Goal: Task Accomplishment & Management: Use online tool/utility

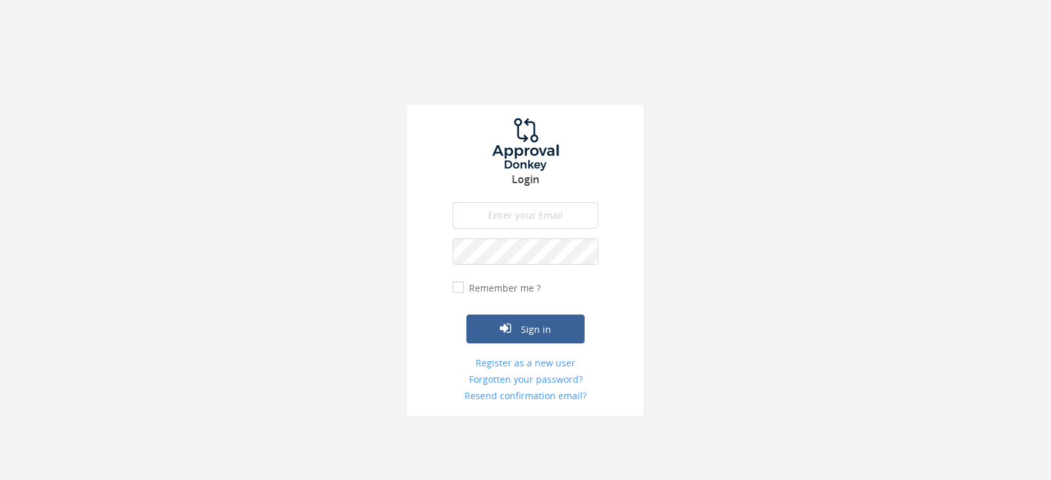
drag, startPoint x: 487, startPoint y: 219, endPoint x: 468, endPoint y: 227, distance: 20.6
click at [486, 219] on input "email" at bounding box center [526, 215] width 146 height 26
type input "[EMAIL_ADDRESS][DOMAIN_NAME]"
click at [540, 223] on input "[EMAIL_ADDRESS][DOMAIN_NAME]" at bounding box center [526, 215] width 146 height 26
click at [558, 216] on input "[EMAIL_ADDRESS][DOMAIN_NAME]" at bounding box center [526, 215] width 146 height 26
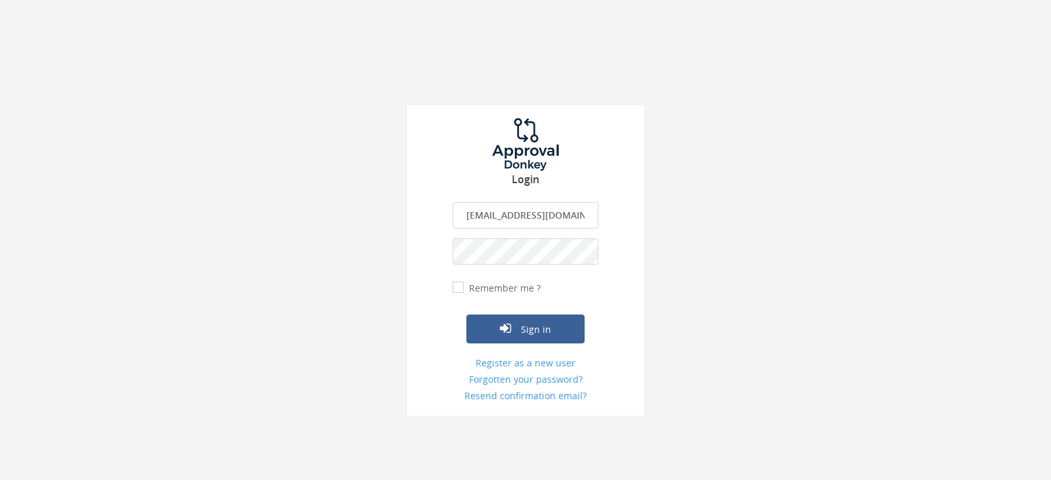
click at [558, 216] on input "[EMAIL_ADDRESS][DOMAIN_NAME]" at bounding box center [526, 215] width 146 height 26
type input "[EMAIL_ADDRESS][DOMAIN_NAME]"
click at [467, 315] on button "Sign in" at bounding box center [526, 329] width 118 height 29
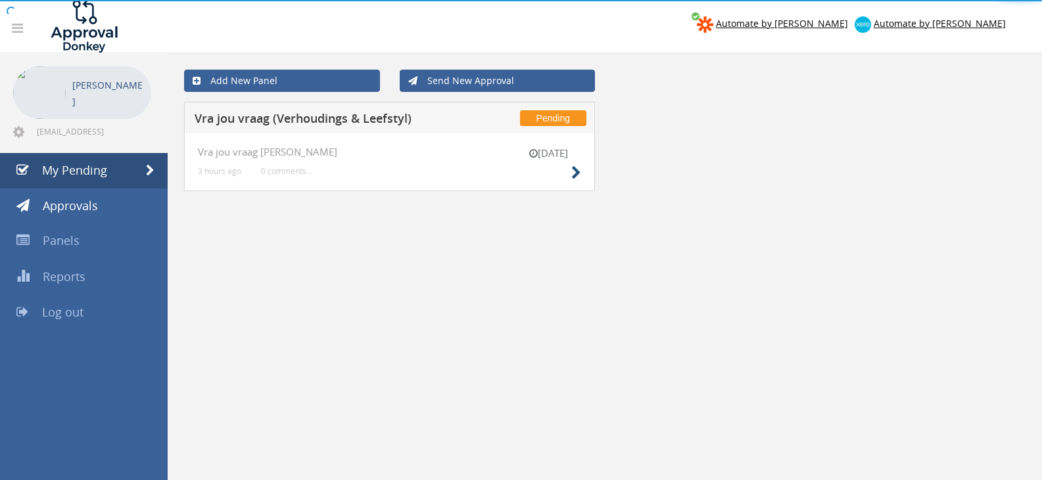
click at [580, 166] on div "17 Sep Vra jou vraag V-L 3 hours ago 0 comments..." at bounding box center [389, 162] width 411 height 58
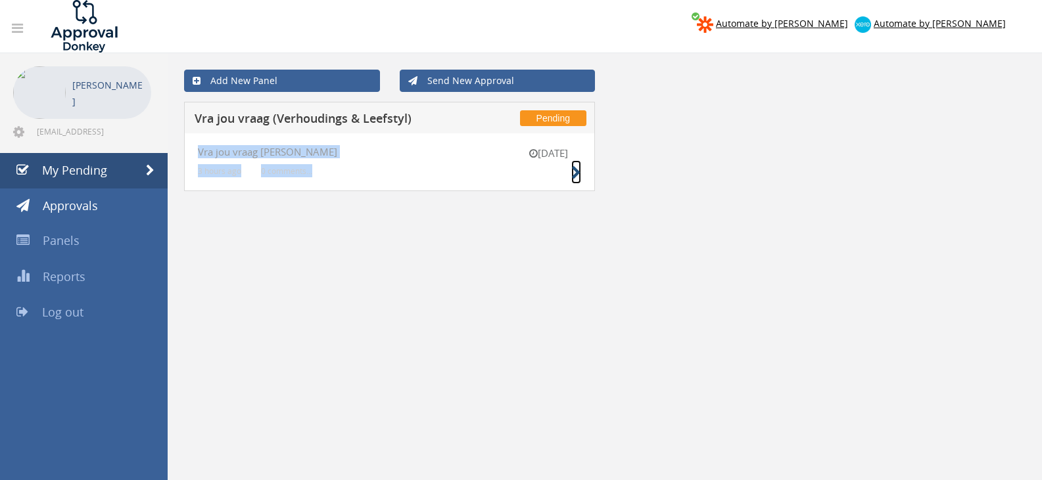
click at [579, 167] on icon at bounding box center [576, 173] width 10 height 14
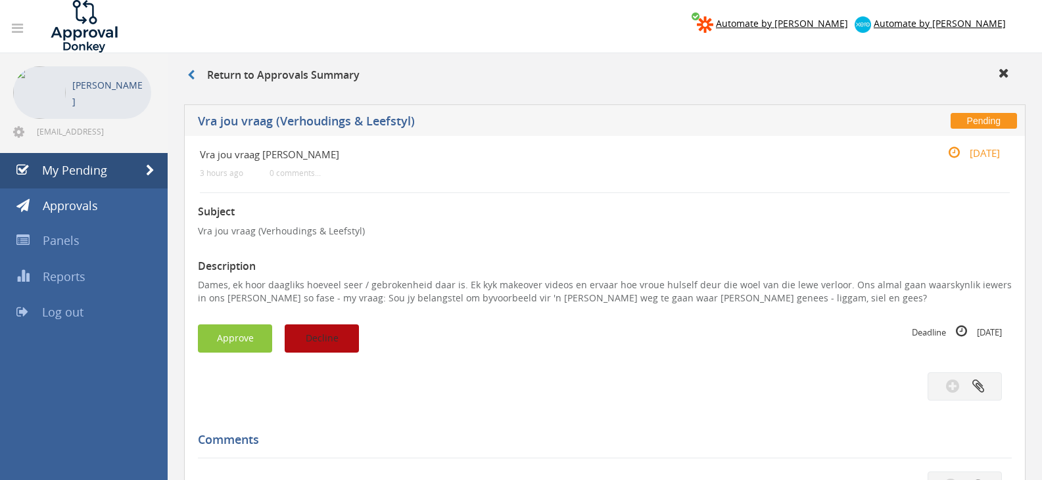
click at [346, 332] on button "Decline" at bounding box center [322, 339] width 74 height 28
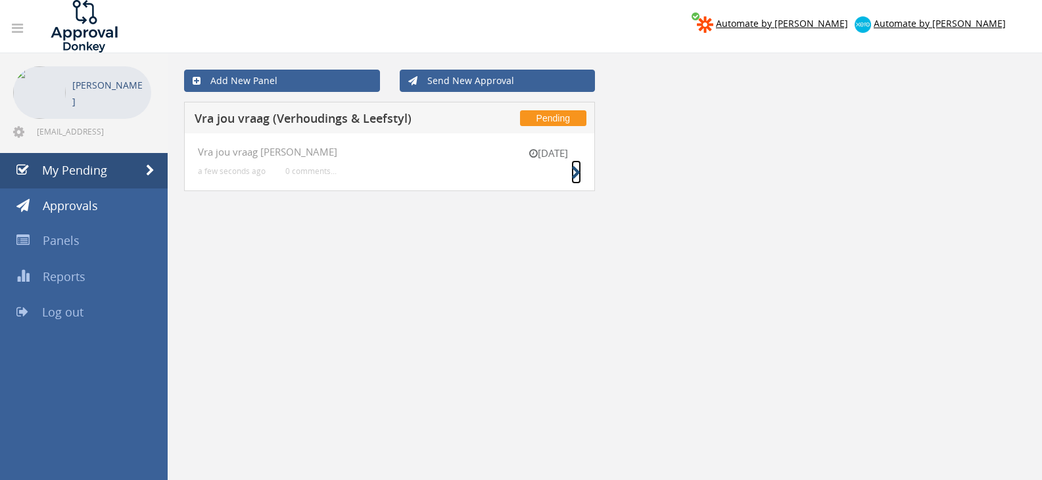
click at [571, 181] on small at bounding box center [576, 173] width 10 height 18
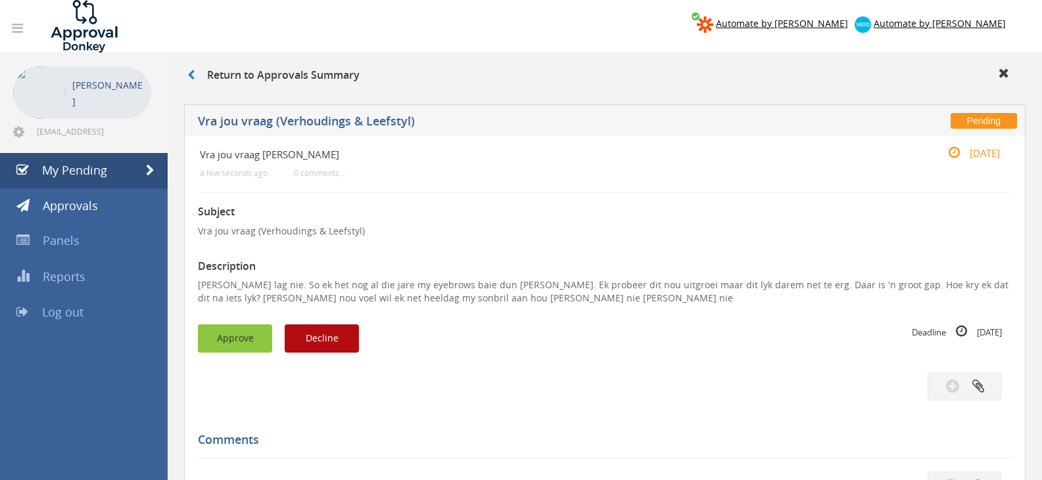
click at [244, 336] on button "Approve" at bounding box center [235, 339] width 74 height 28
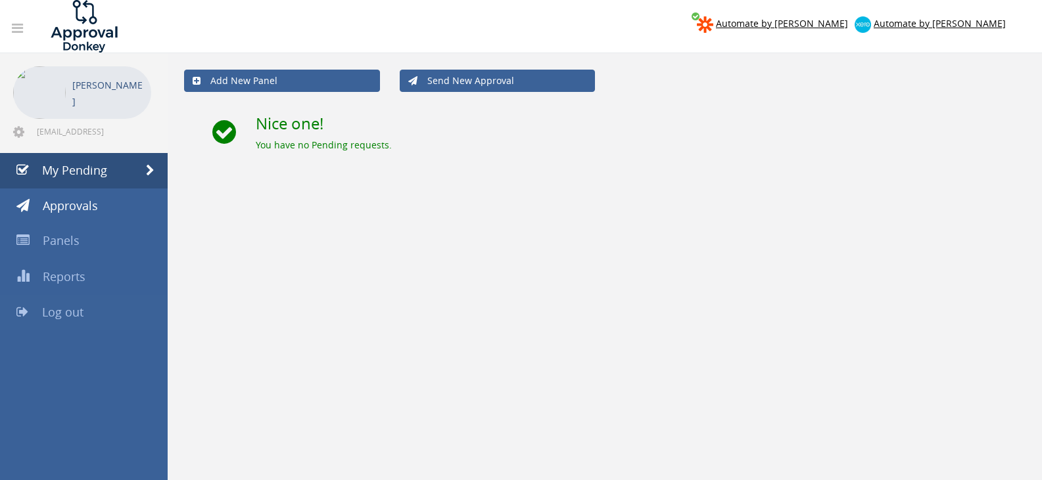
click at [110, 311] on link "Log out" at bounding box center [84, 312] width 168 height 35
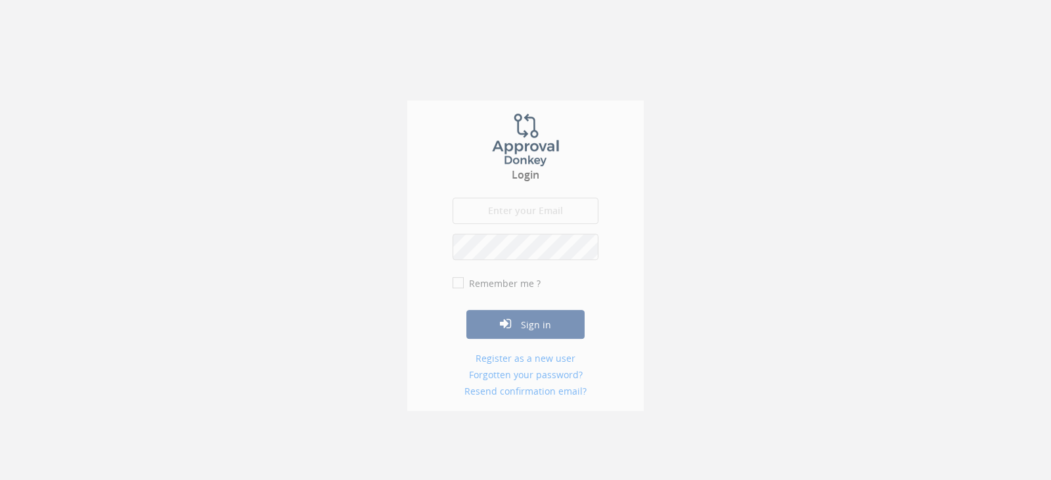
click at [559, 216] on input "email" at bounding box center [526, 215] width 146 height 26
type input "[EMAIL_ADDRESS][DOMAIN_NAME]"
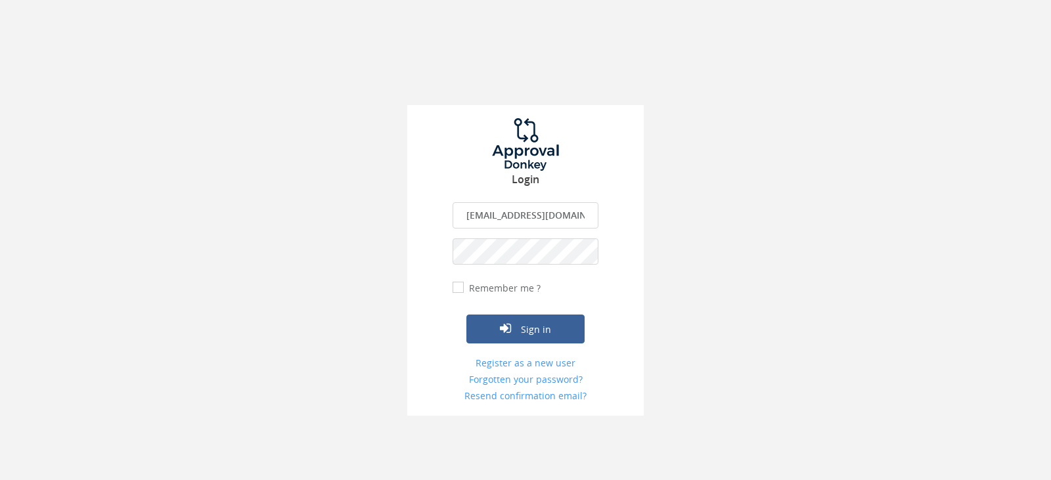
click at [467, 315] on button "Sign in" at bounding box center [526, 329] width 118 height 29
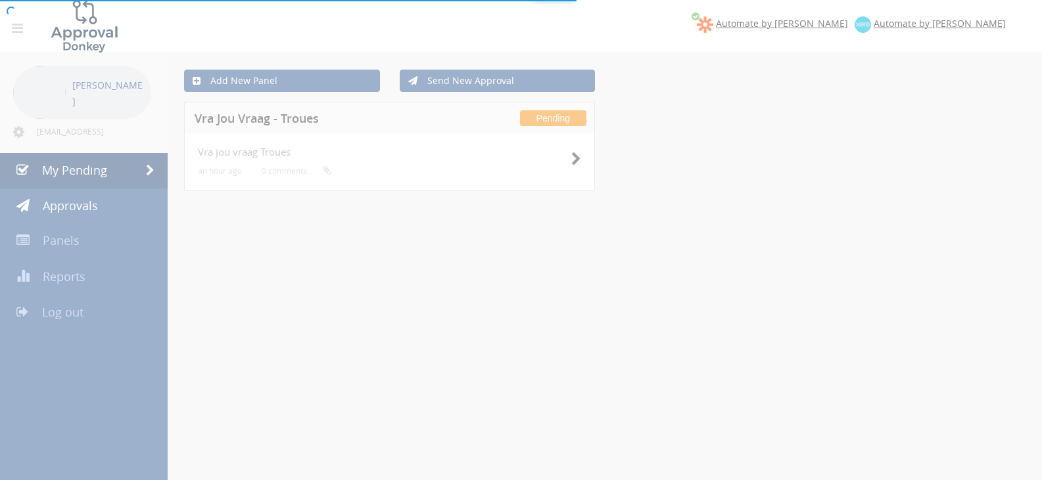
click at [585, 173] on div at bounding box center [521, 240] width 1042 height 480
click at [575, 162] on div at bounding box center [521, 240] width 1042 height 480
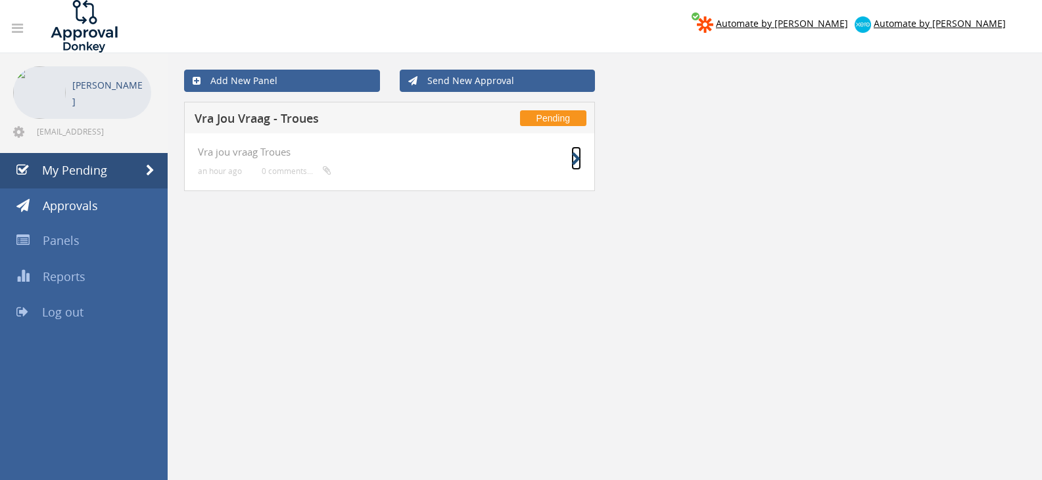
click at [580, 157] on icon at bounding box center [576, 159] width 10 height 14
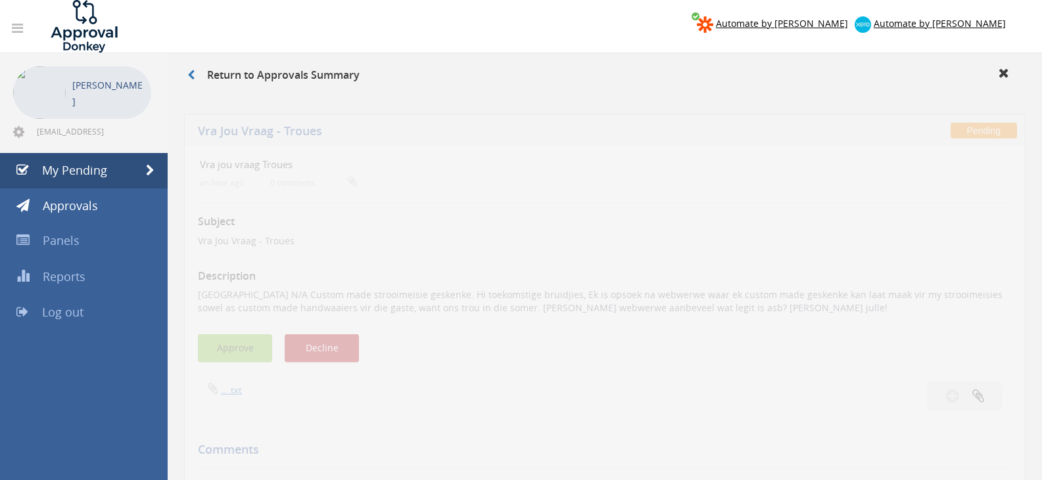
click at [244, 342] on button "Approve" at bounding box center [235, 339] width 74 height 28
